Goal: Book appointment/travel/reservation

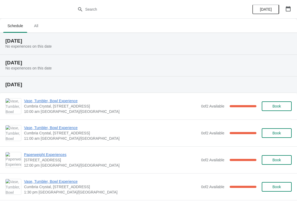
click at [289, 10] on icon "button" at bounding box center [287, 8] width 5 height 5
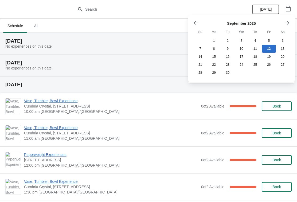
click at [288, 24] on icon "Show next month, October 2025" at bounding box center [286, 22] width 5 height 5
click at [288, 25] on icon "Show next month, November 2025" at bounding box center [286, 22] width 5 height 5
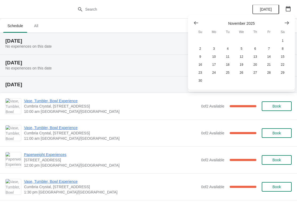
click at [287, 26] on button "Show next month, December 2025" at bounding box center [287, 23] width 10 height 10
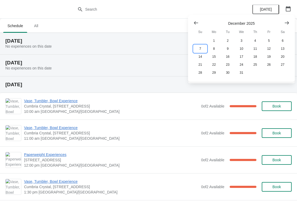
click at [201, 48] on button "7" at bounding box center [200, 49] width 14 height 8
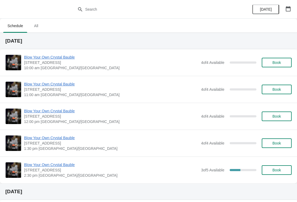
click at [278, 118] on span "Book" at bounding box center [276, 116] width 9 height 4
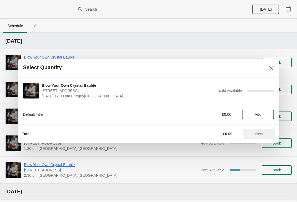
click at [263, 116] on span "Add" at bounding box center [257, 115] width 22 height 4
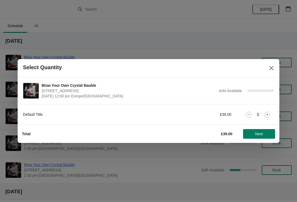
click at [267, 113] on icon at bounding box center [267, 115] width 6 height 6
click at [268, 114] on icon at bounding box center [267, 115] width 6 height 6
click at [257, 138] on button "Next" at bounding box center [259, 134] width 32 height 10
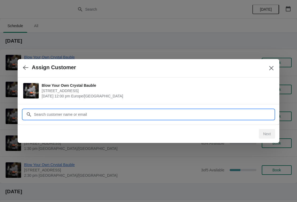
click at [122, 118] on input "Customer" at bounding box center [154, 115] width 240 height 10
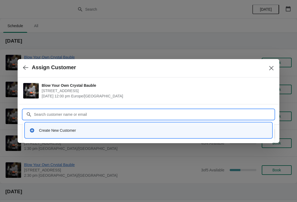
click at [62, 129] on div "Create New Customer" at bounding box center [153, 130] width 228 height 5
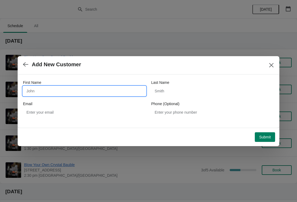
click at [61, 88] on input "First Name" at bounding box center [84, 91] width 123 height 10
type input "[PERSON_NAME]"
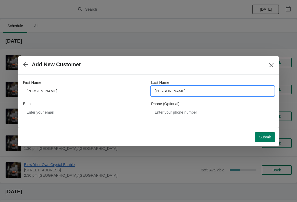
type input "[PERSON_NAME]"
click at [103, 106] on div "Email" at bounding box center [84, 103] width 123 height 5
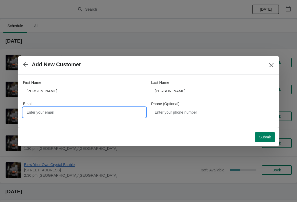
click at [113, 111] on input "Email" at bounding box center [84, 113] width 123 height 10
type input "C"
type input "[EMAIL_ADDRESS][DOMAIN_NAME]"
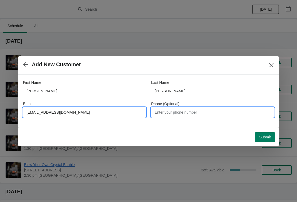
click at [197, 111] on input "Phone (Optional)" at bounding box center [212, 113] width 123 height 10
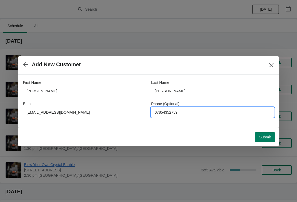
type input "07854352759"
click at [267, 138] on span "Submit" at bounding box center [265, 137] width 12 height 4
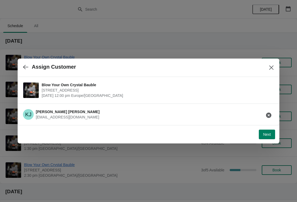
click at [270, 136] on span "Next" at bounding box center [267, 135] width 8 height 4
select select "Yes, I will collect"
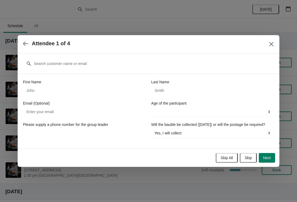
click at [229, 160] on span "Skip All" at bounding box center [226, 158] width 12 height 4
